Goal: Task Accomplishment & Management: Manage account settings

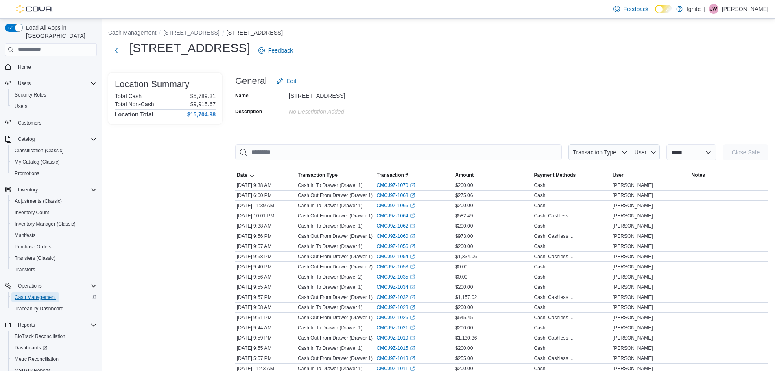
click at [40, 294] on span "Cash Management" at bounding box center [35, 297] width 41 height 7
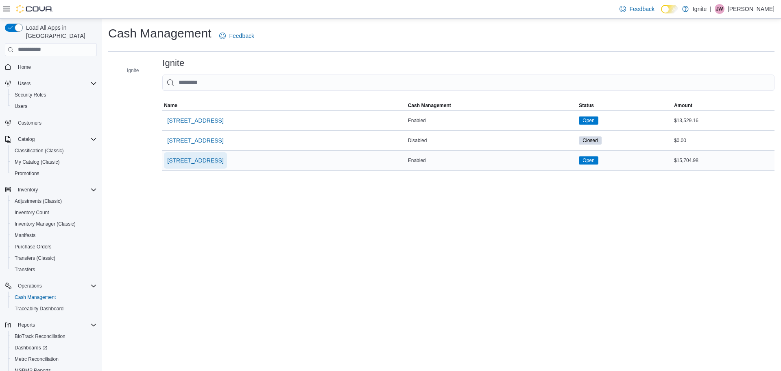
click at [205, 161] on span "[STREET_ADDRESS]" at bounding box center [195, 160] width 56 height 8
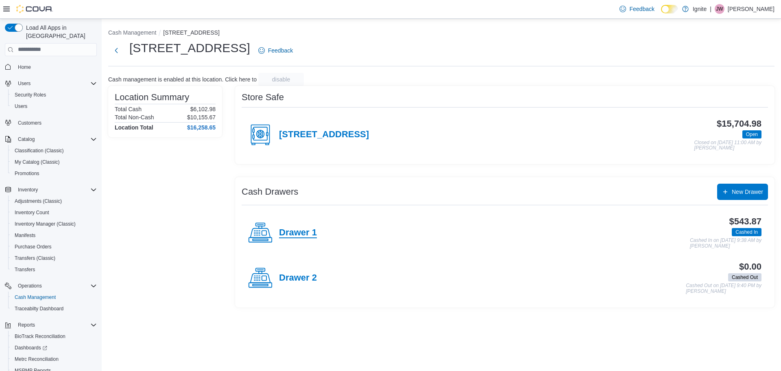
click at [301, 231] on h4 "Drawer 1" at bounding box center [298, 232] width 38 height 11
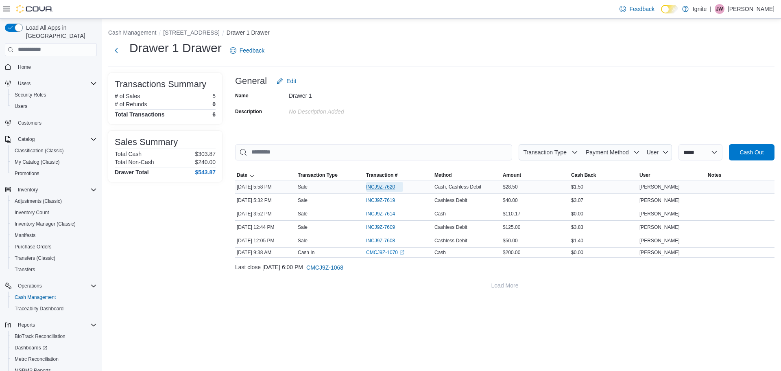
click at [381, 186] on span "INCJ9Z-7620" at bounding box center [380, 186] width 29 height 7
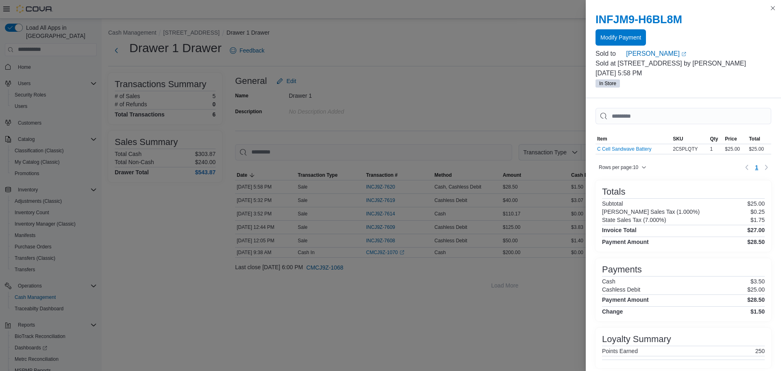
scroll to position [20, 0]
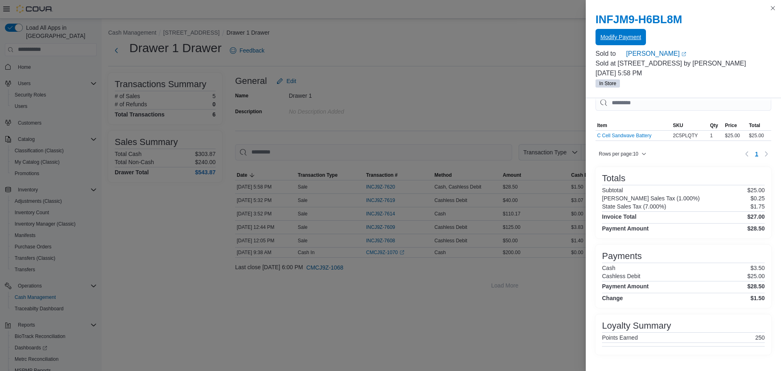
click at [627, 36] on span "Modify Payment" at bounding box center [620, 37] width 41 height 8
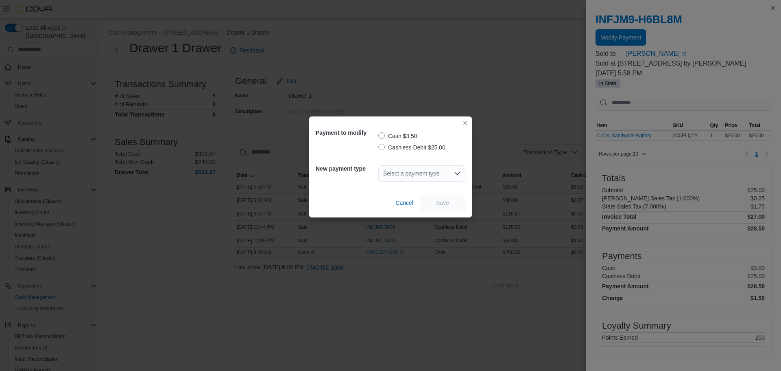
click at [381, 136] on label "Cash $3.50" at bounding box center [397, 136] width 39 height 10
click at [406, 177] on div "Select a payment type" at bounding box center [421, 173] width 87 height 16
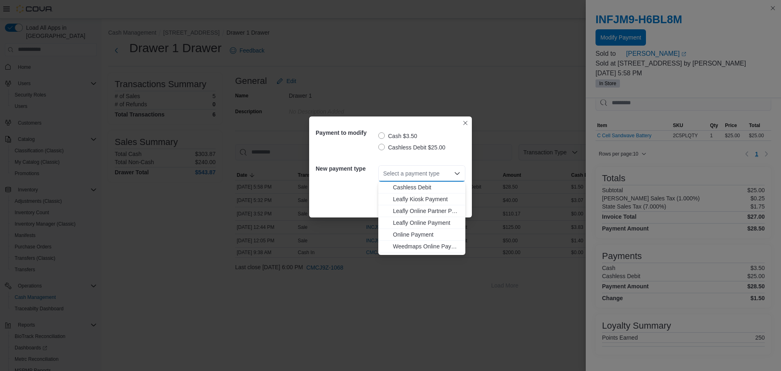
click at [439, 156] on div "Cash $3.50 Cashless Debit $25.00" at bounding box center [421, 140] width 87 height 33
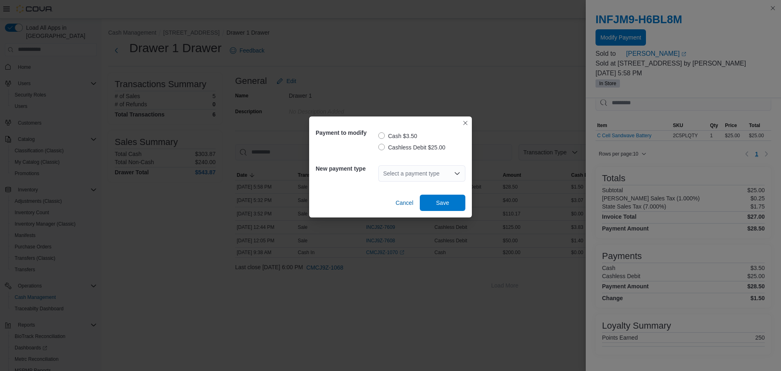
click at [381, 146] on label "Cashless Debit $25.00" at bounding box center [411, 147] width 67 height 10
click at [427, 172] on div "Select a payment type" at bounding box center [421, 173] width 87 height 16
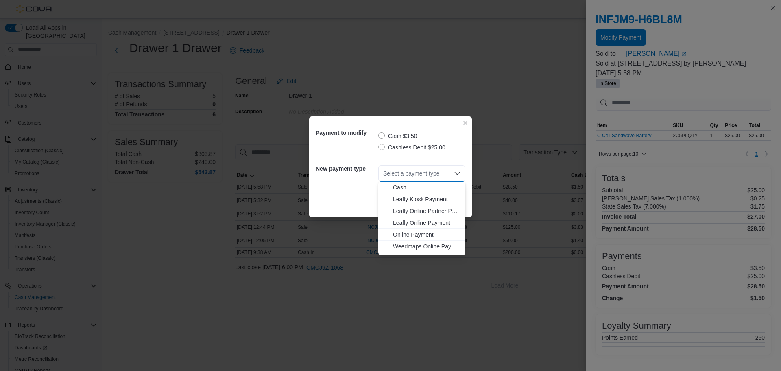
click at [456, 170] on icon "Close list of options" at bounding box center [457, 173] width 7 height 7
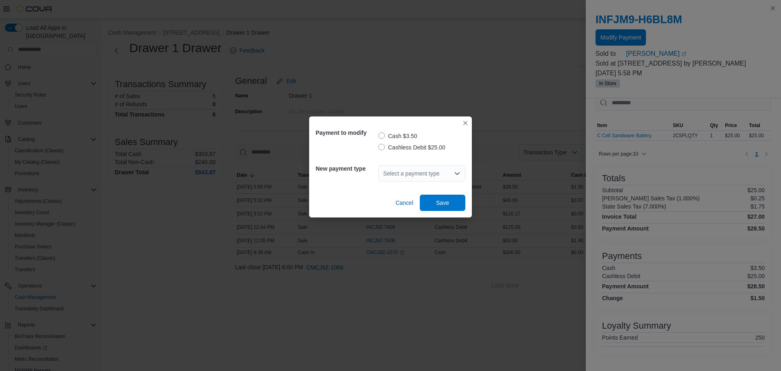
click at [459, 156] on div "Cash $3.50 Cashless Debit $25.00" at bounding box center [421, 140] width 87 height 33
click at [466, 123] on button "Closes this modal window" at bounding box center [465, 123] width 10 height 10
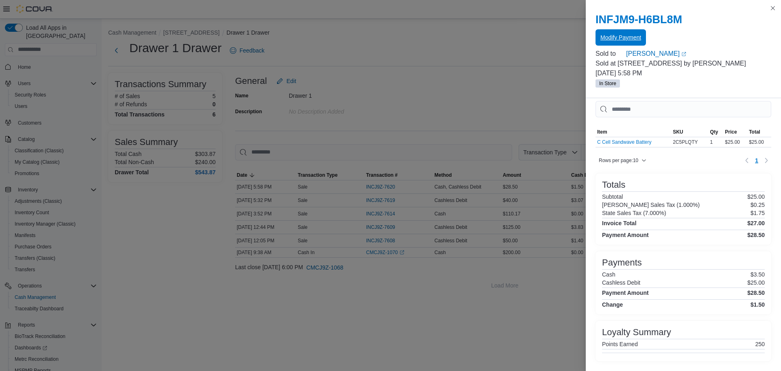
scroll to position [0, 0]
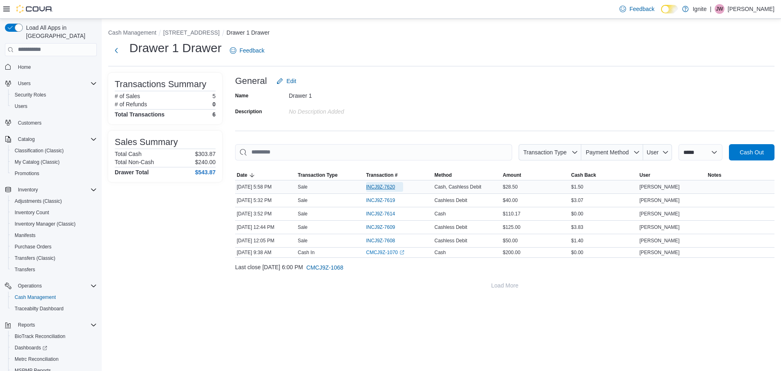
click at [392, 186] on span "INCJ9Z-7620" at bounding box center [380, 186] width 29 height 7
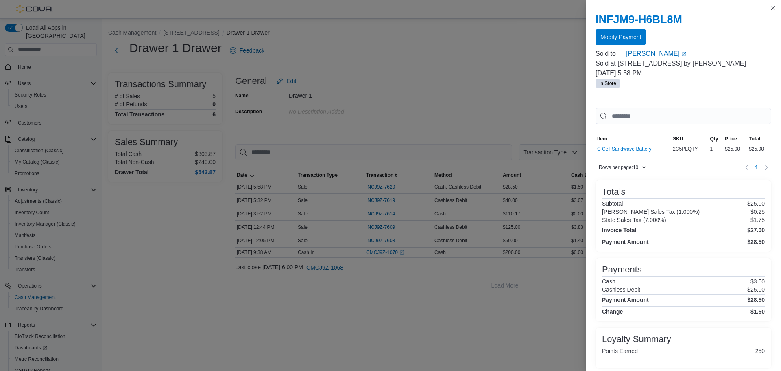
click at [618, 38] on span "Modify Payment" at bounding box center [620, 37] width 41 height 8
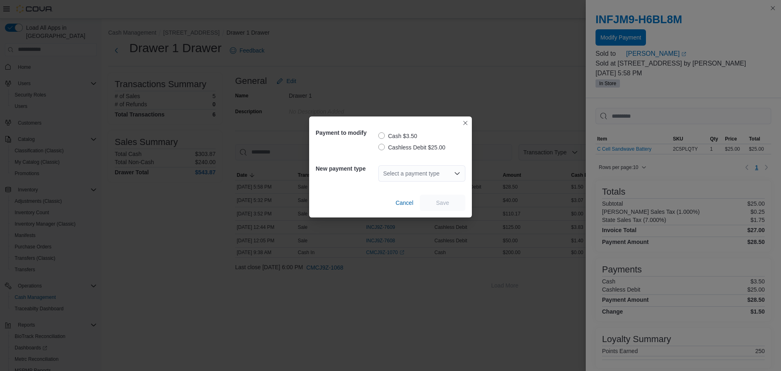
click at [439, 173] on div "Select a payment type" at bounding box center [421, 173] width 87 height 16
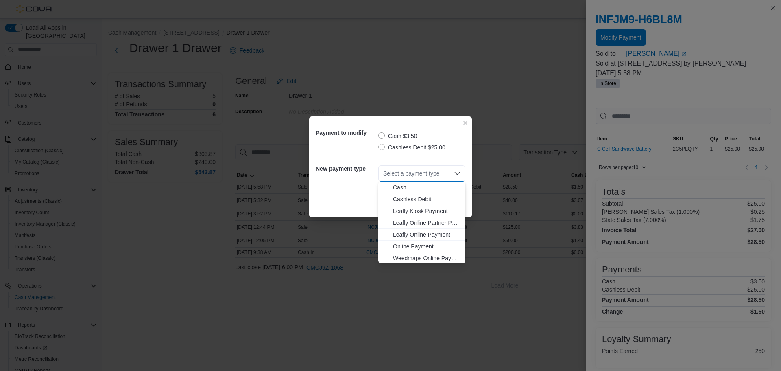
scroll to position [1, 0]
click at [383, 134] on label "Cash $3.50" at bounding box center [397, 136] width 39 height 10
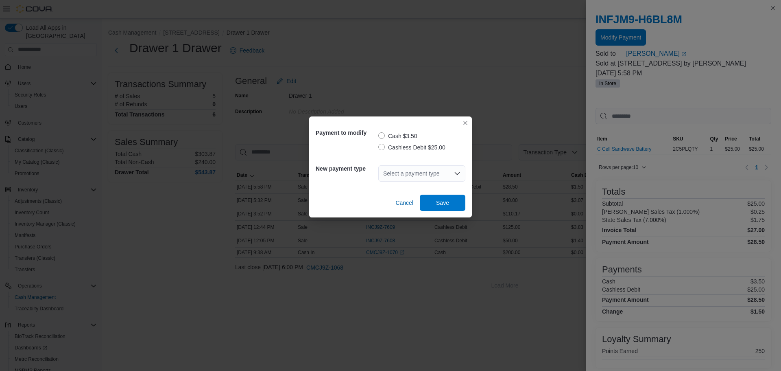
click at [447, 173] on div "Select a payment type" at bounding box center [421, 173] width 87 height 16
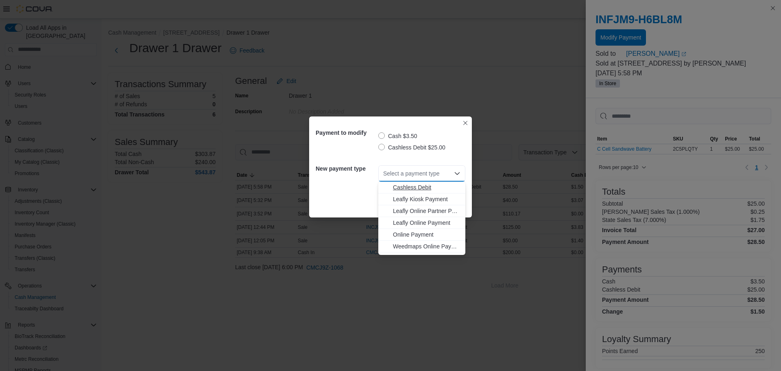
click at [417, 186] on span "Cashless Debit" at bounding box center [427, 187] width 68 height 8
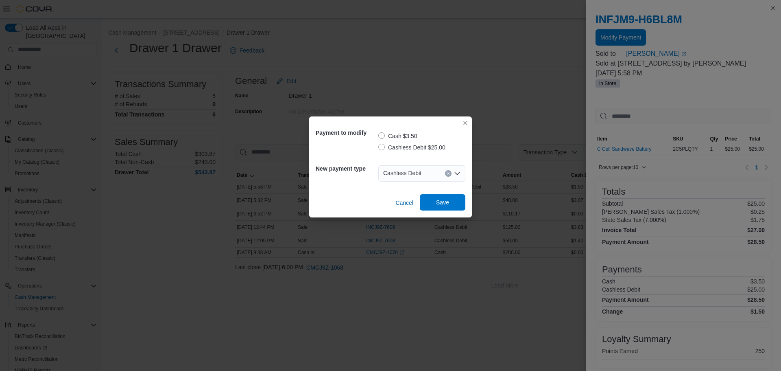
click at [450, 203] on span "Save" at bounding box center [443, 202] width 36 height 16
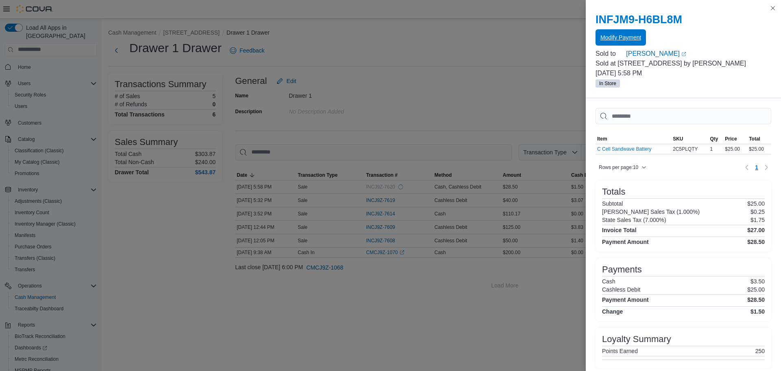
scroll to position [0, 0]
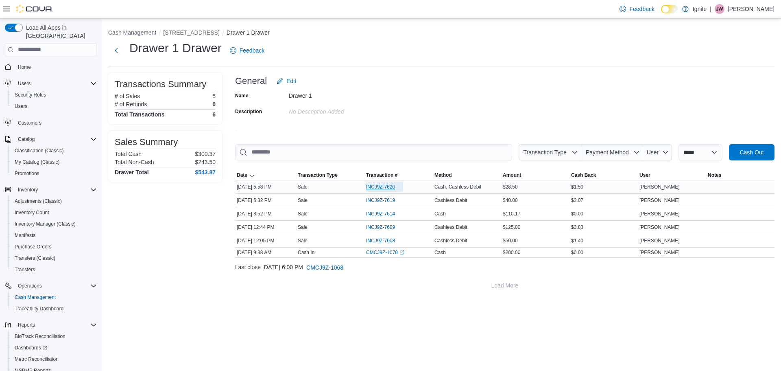
click at [380, 187] on span "INCJ9Z-7620" at bounding box center [380, 186] width 29 height 7
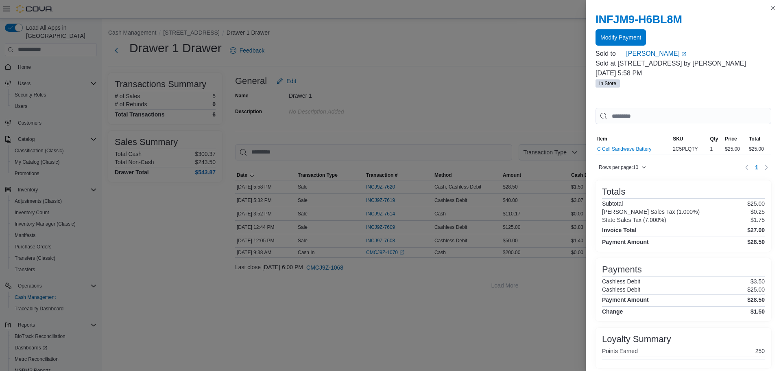
scroll to position [20, 0]
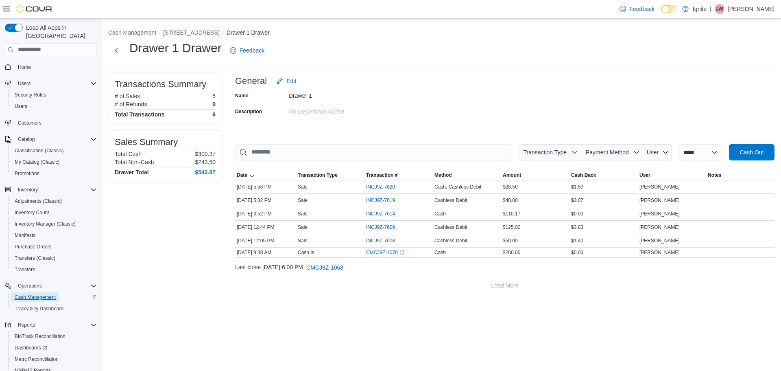
click at [32, 294] on span "Cash Management" at bounding box center [35, 297] width 41 height 7
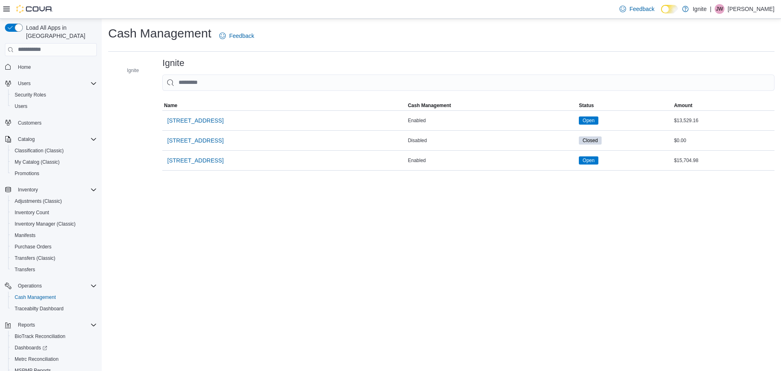
drag, startPoint x: 41, startPoint y: 290, endPoint x: 173, endPoint y: 284, distance: 132.7
click at [173, 284] on div "Cash Management Feedback Ignite Ignite Sorting Name Cash Management Status Amou…" at bounding box center [441, 195] width 679 height 352
click at [204, 152] on span "[STREET_ADDRESS]" at bounding box center [195, 160] width 56 height 16
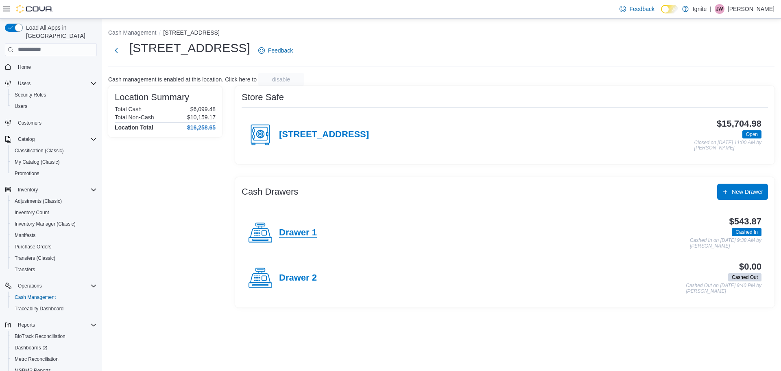
click at [286, 231] on h4 "Drawer 1" at bounding box center [298, 232] width 38 height 11
